Goal: Navigation & Orientation: Go to known website

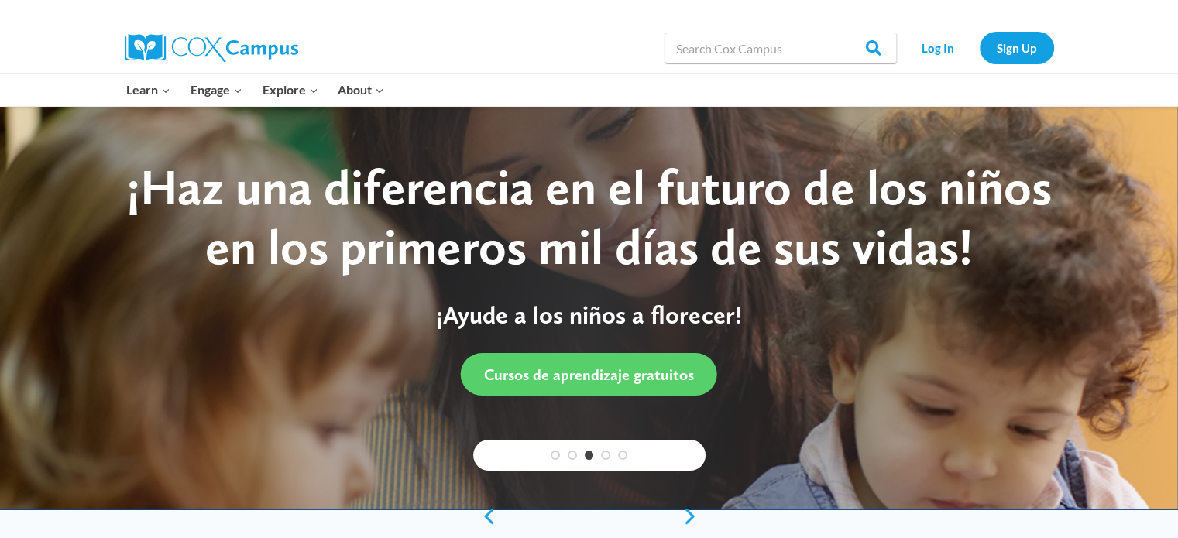
click at [1020, 30] on div "Log In Sign Up" at bounding box center [978, 48] width 149 height 50
click at [1020, 34] on link "Sign Up" at bounding box center [1016, 48] width 74 height 32
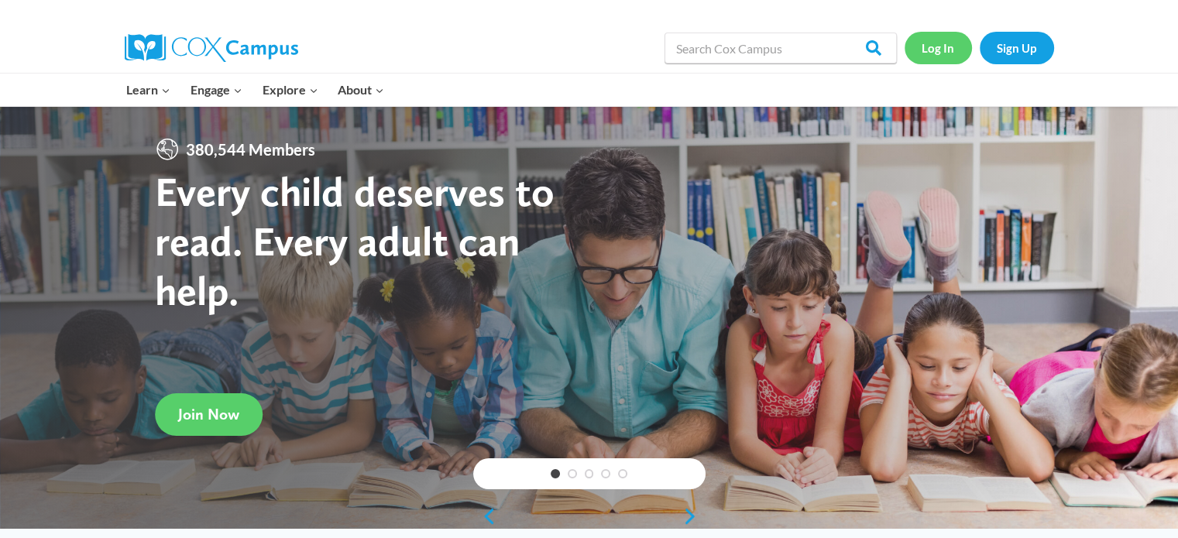
click at [943, 53] on link "Log In" at bounding box center [937, 48] width 67 height 32
